Goal: Book appointment/travel/reservation

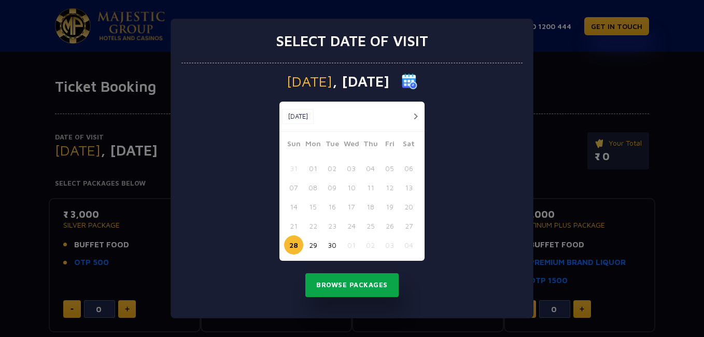
click at [351, 293] on button "Browse Packages" at bounding box center [351, 285] width 93 height 24
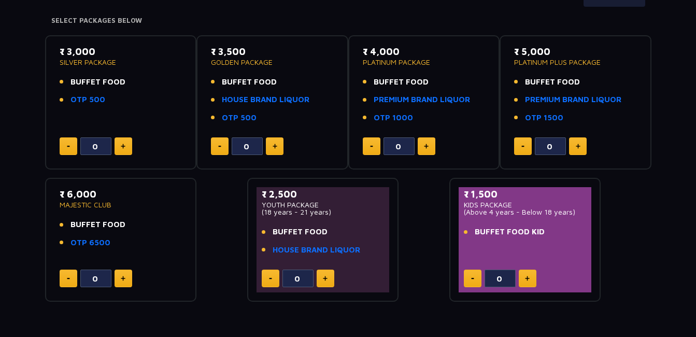
scroll to position [167, 0]
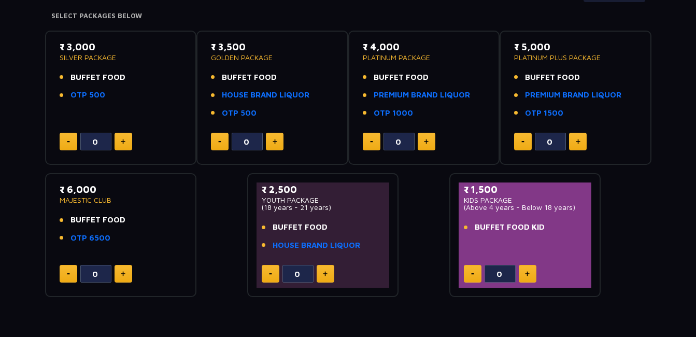
click at [126, 271] on button at bounding box center [124, 274] width 18 height 18
click at [126, 273] on button at bounding box center [124, 274] width 18 height 18
click at [70, 279] on button at bounding box center [69, 274] width 18 height 18
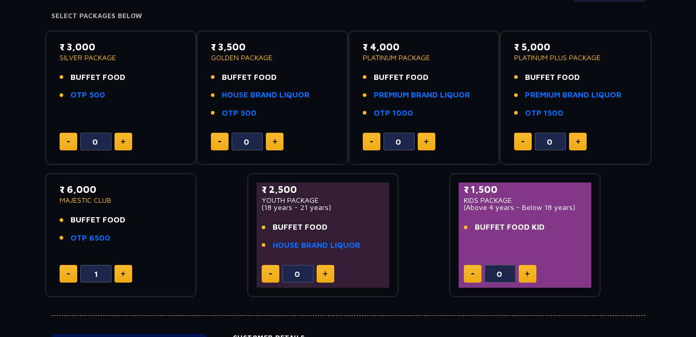
click at [70, 279] on button at bounding box center [69, 274] width 18 height 18
type input "0"
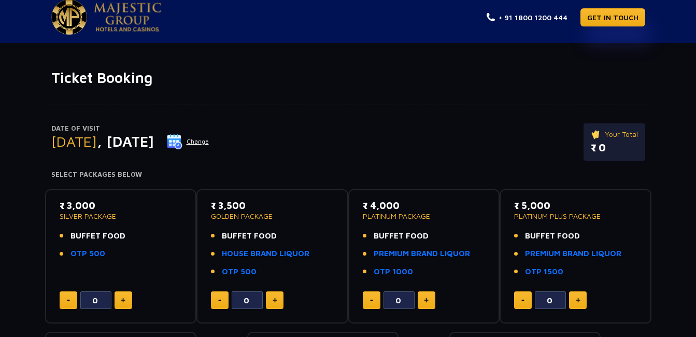
scroll to position [0, 0]
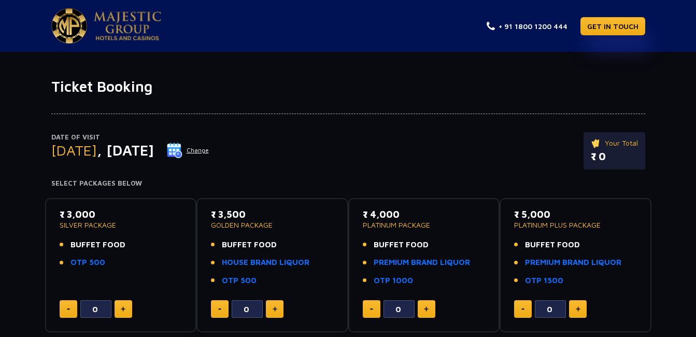
click at [269, 306] on button at bounding box center [275, 309] width 18 height 18
click at [227, 306] on button at bounding box center [220, 309] width 18 height 18
type input "0"
